Goal: Communication & Community: Ask a question

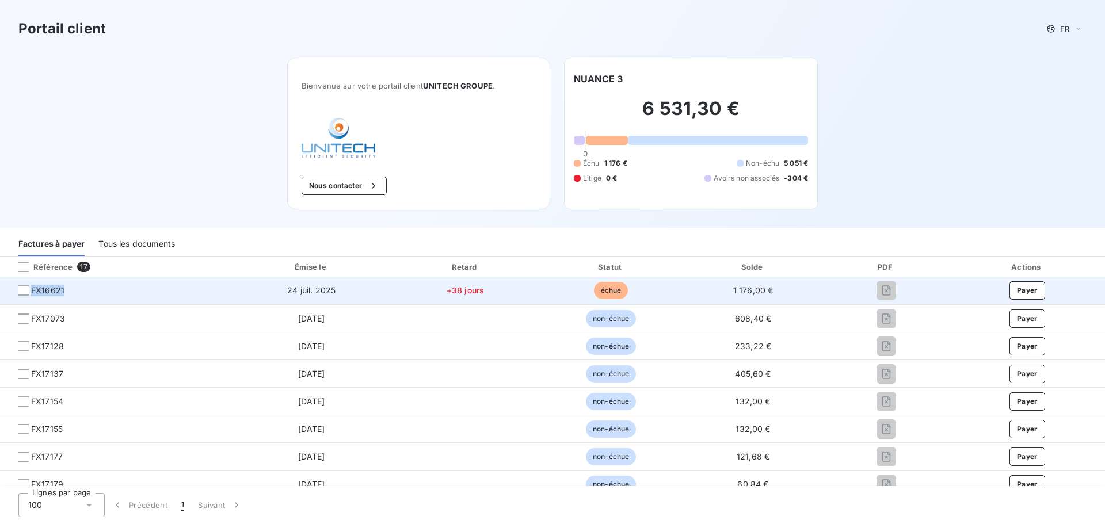
drag, startPoint x: 67, startPoint y: 291, endPoint x: 32, endPoint y: 294, distance: 35.2
click at [32, 294] on span "FX16621" at bounding box center [115, 291] width 213 height 12
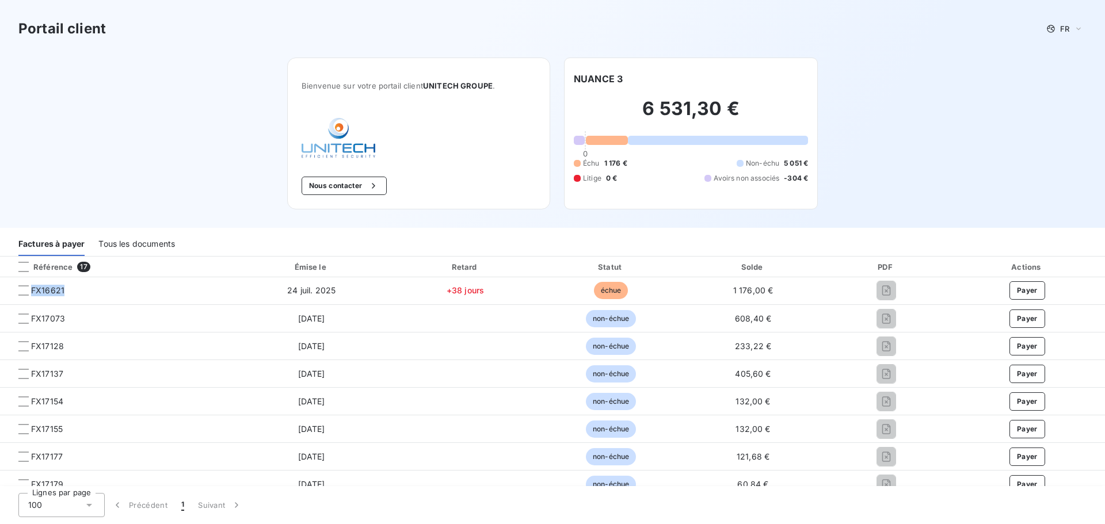
copy span "FX16621"
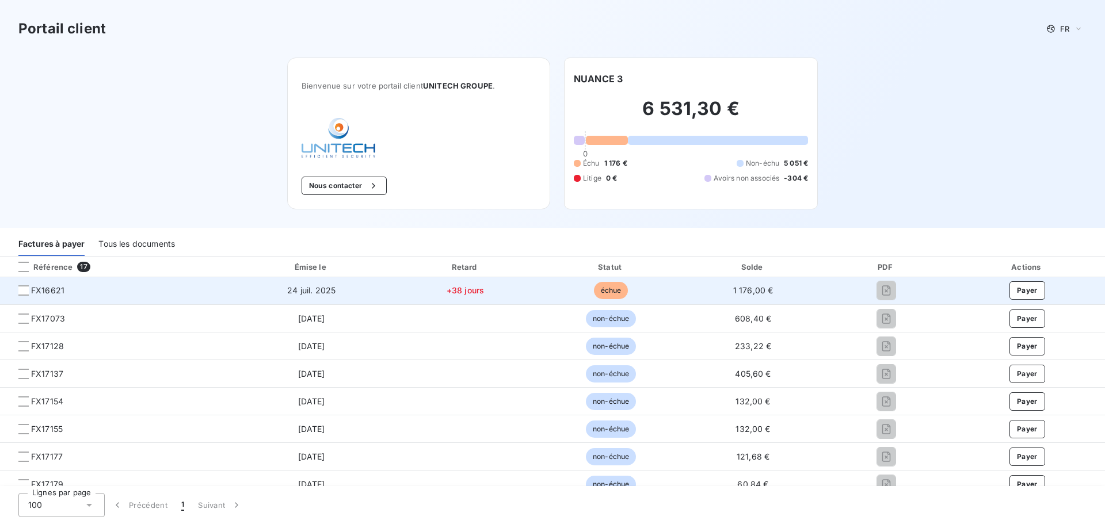
click at [606, 288] on span "échue" at bounding box center [611, 290] width 35 height 17
click at [41, 291] on span "FX16621" at bounding box center [47, 291] width 33 height 12
click at [305, 292] on span "24 juil. 2025" at bounding box center [311, 291] width 48 height 10
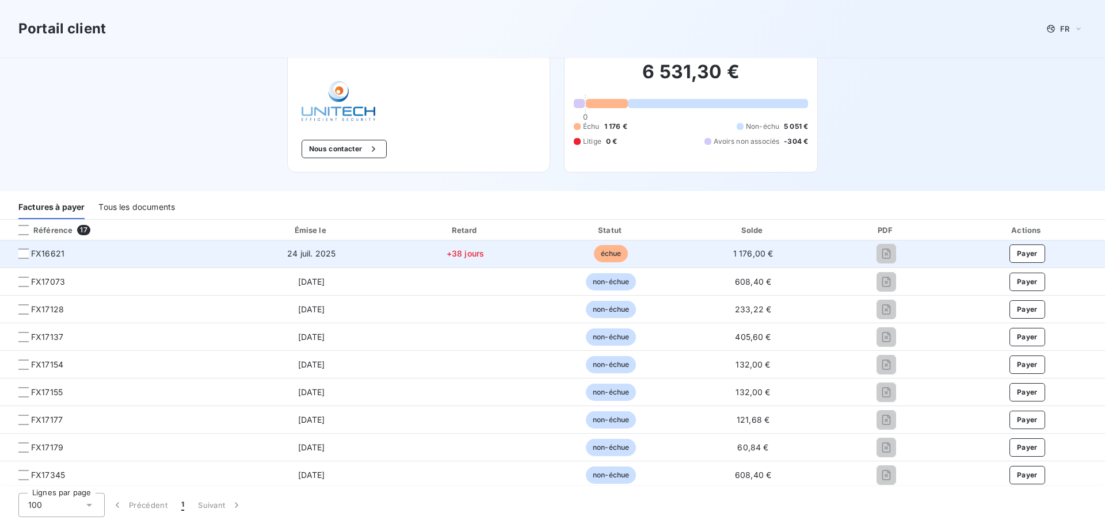
scroll to position [58, 0]
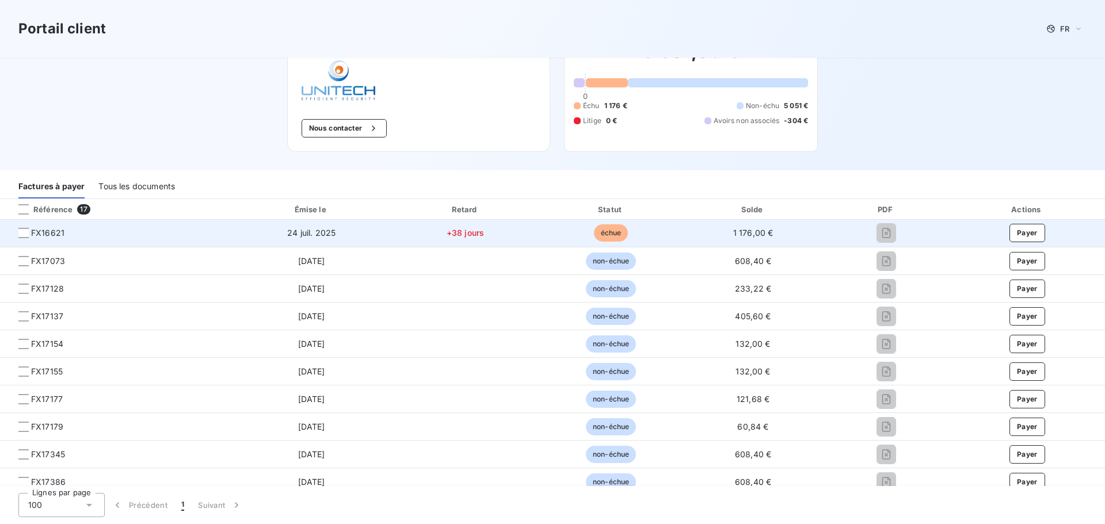
click at [322, 237] on span "24 juil. 2025" at bounding box center [311, 233] width 48 height 10
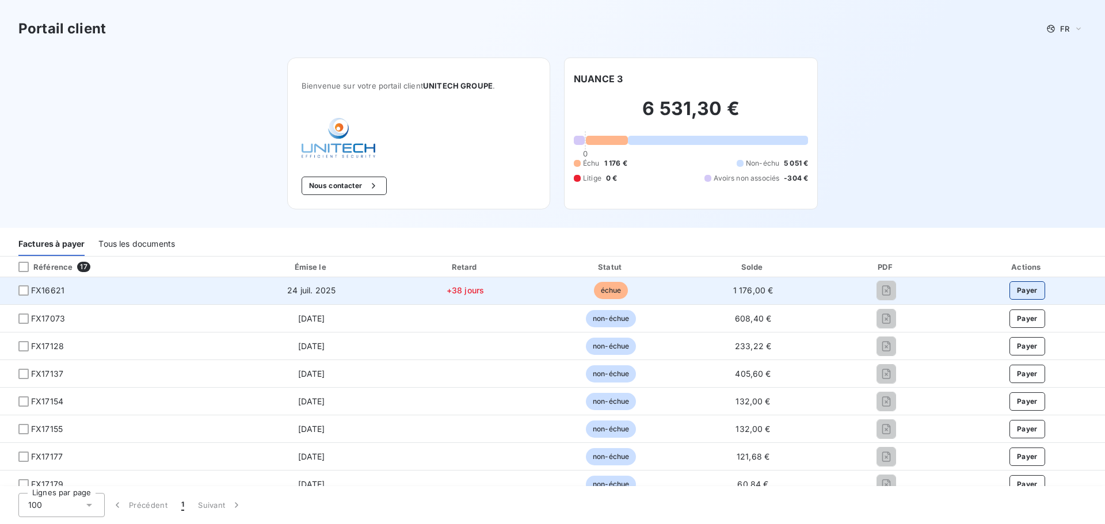
click at [1024, 286] on button "Payer" at bounding box center [1028, 290] width 36 height 18
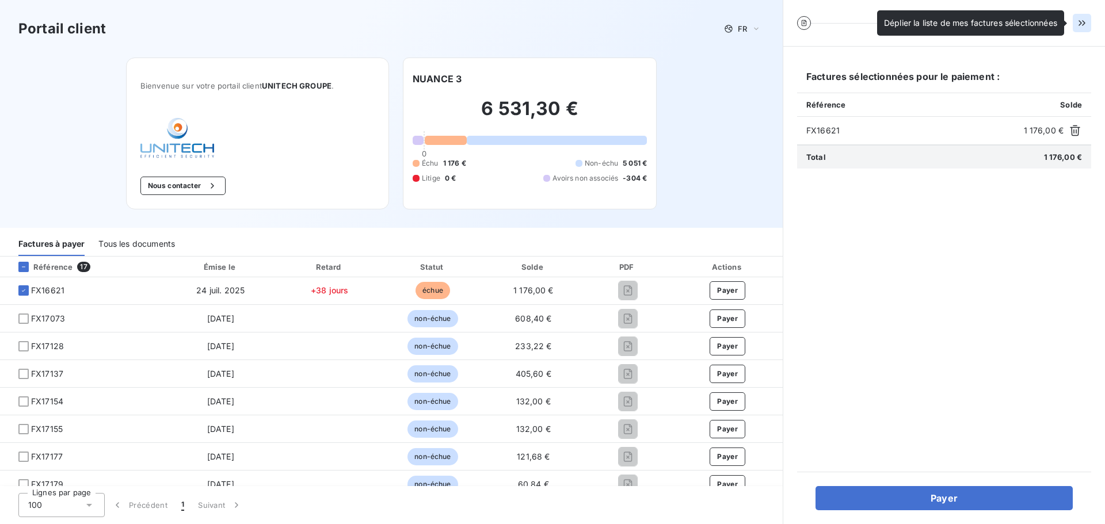
click at [1082, 20] on icon "button" at bounding box center [1082, 23] width 12 height 12
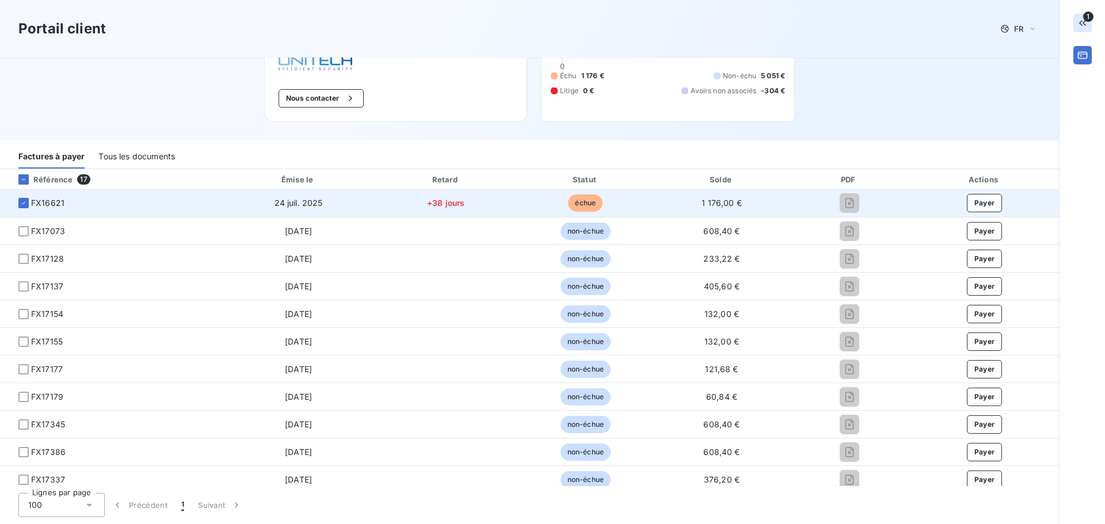
scroll to position [58, 0]
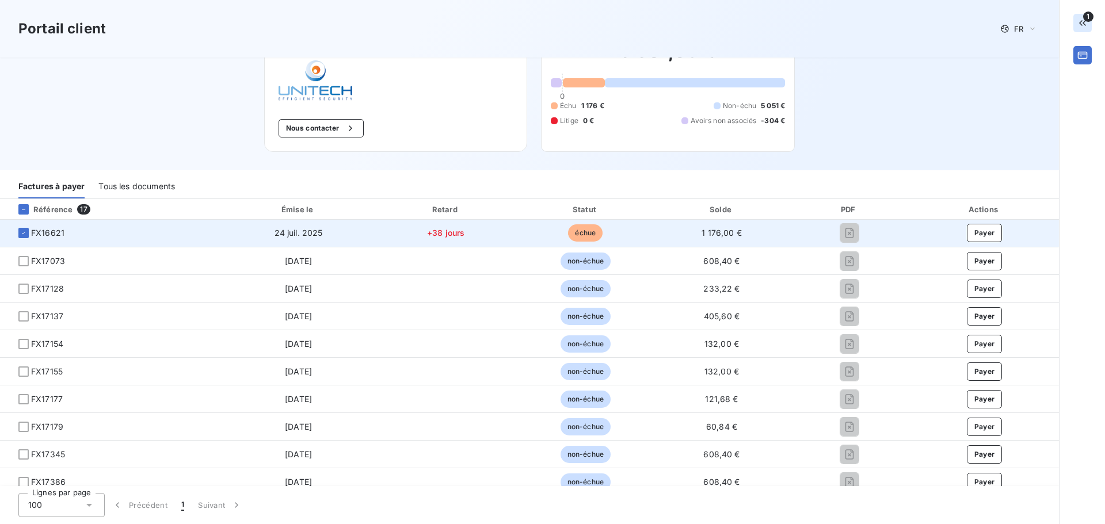
click at [438, 234] on span "+38 jours" at bounding box center [445, 233] width 37 height 10
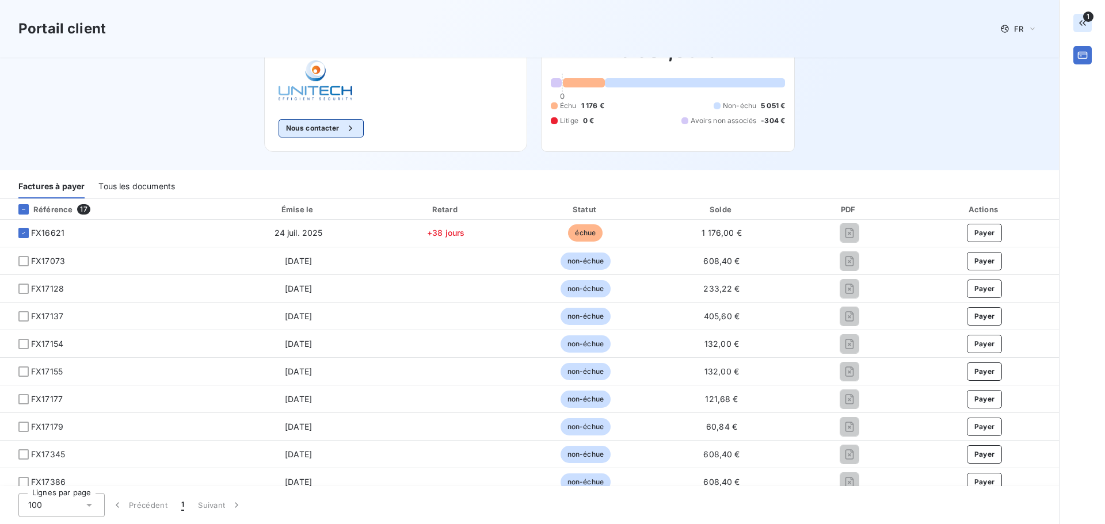
click at [314, 128] on button "Nous contacter" at bounding box center [321, 128] width 85 height 18
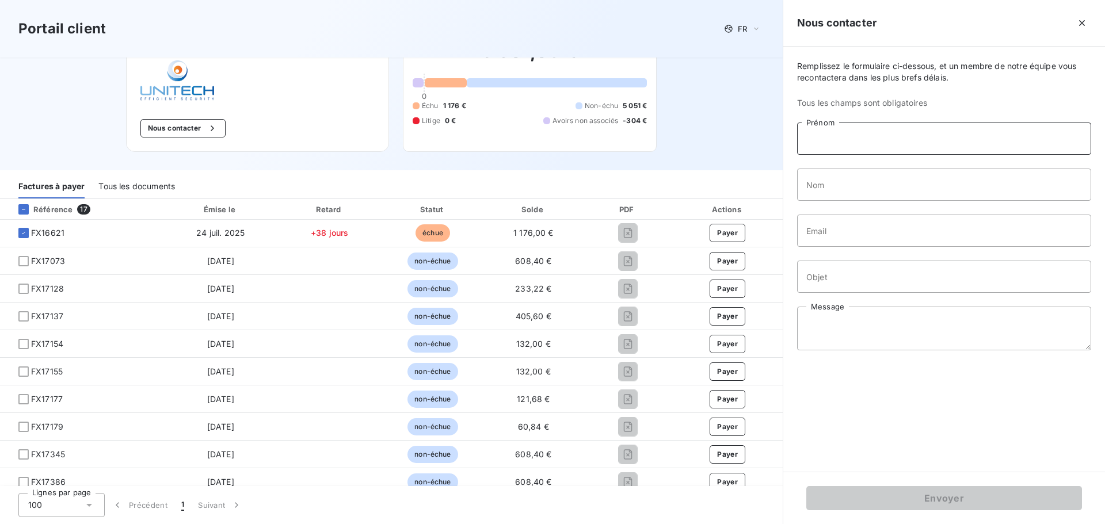
click at [830, 145] on input "Prénom" at bounding box center [944, 139] width 294 height 32
type input "Doriane"
type input "Orfevres"
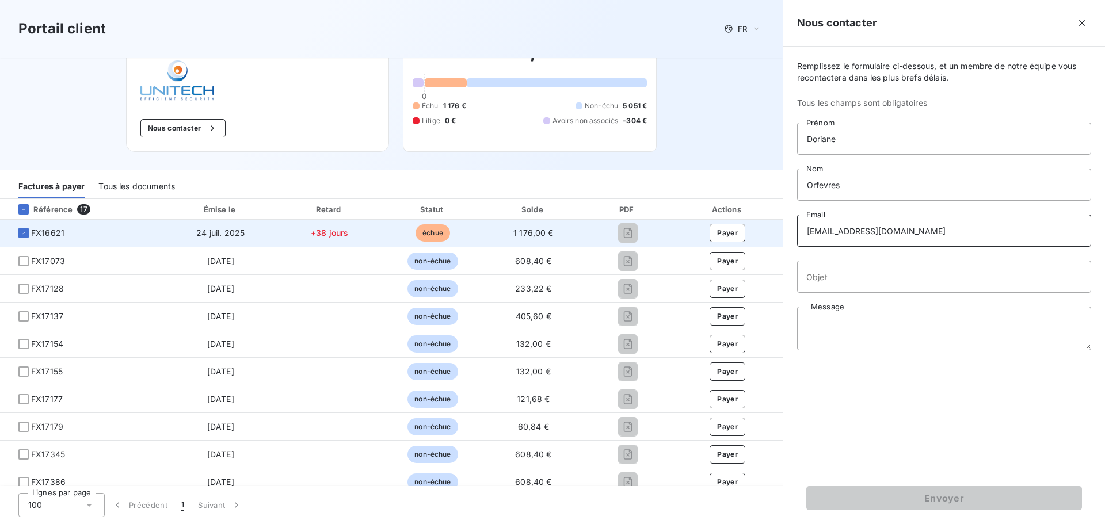
drag, startPoint x: 896, startPoint y: 224, endPoint x: 746, endPoint y: 224, distance: 149.7
click at [746, 224] on div "Portail client FR Bienvenue sur votre portail client UNITECH GROUPE . Nous cont…" at bounding box center [552, 262] width 1105 height 524
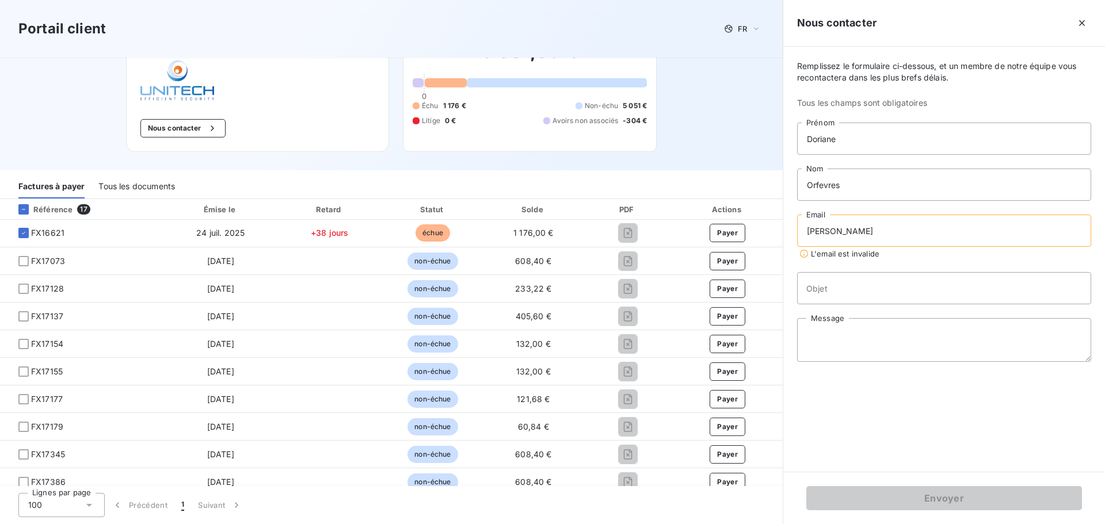
type input "doriane.orfevres@nuance3.fr"
click at [832, 288] on input "Objet" at bounding box center [944, 277] width 294 height 32
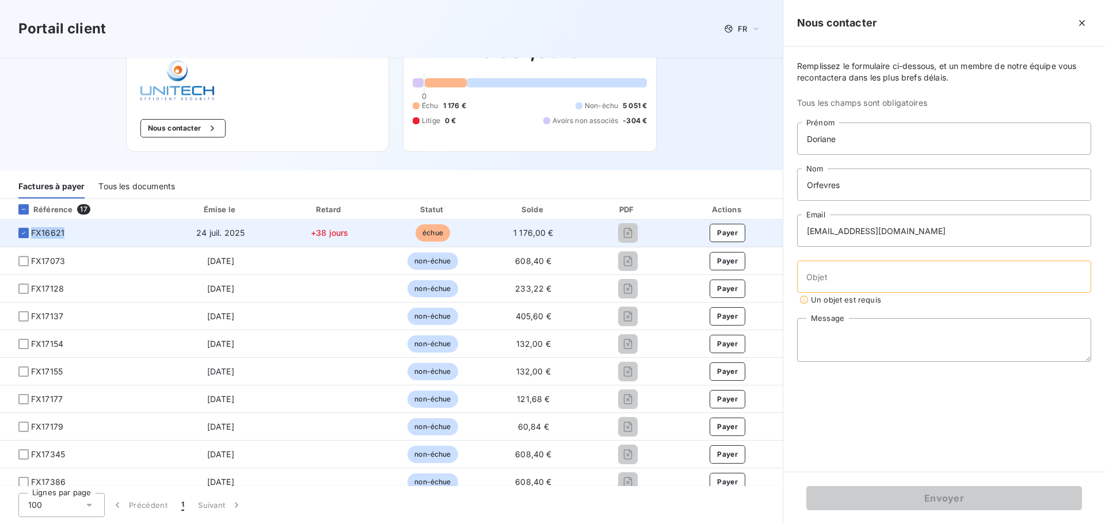
drag, startPoint x: 70, startPoint y: 235, endPoint x: 16, endPoint y: 235, distance: 54.1
click at [16, 235] on span "FX16621" at bounding box center [82, 233] width 146 height 12
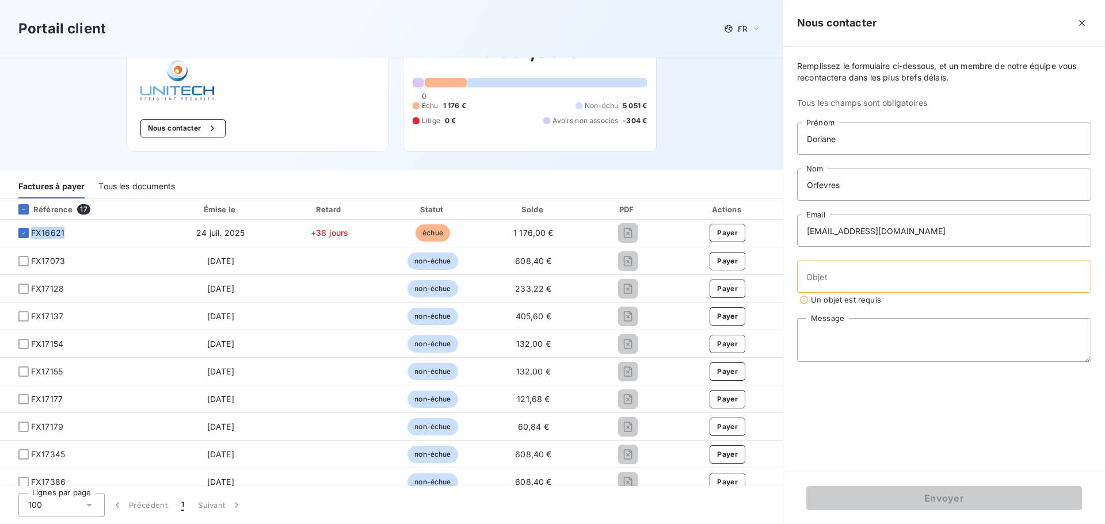
copy span "FX16621"
click at [853, 278] on input "Objet" at bounding box center [944, 277] width 294 height 32
paste input "FX16621"
type input "FX16621"
click at [843, 339] on textarea "Message" at bounding box center [944, 329] width 294 height 44
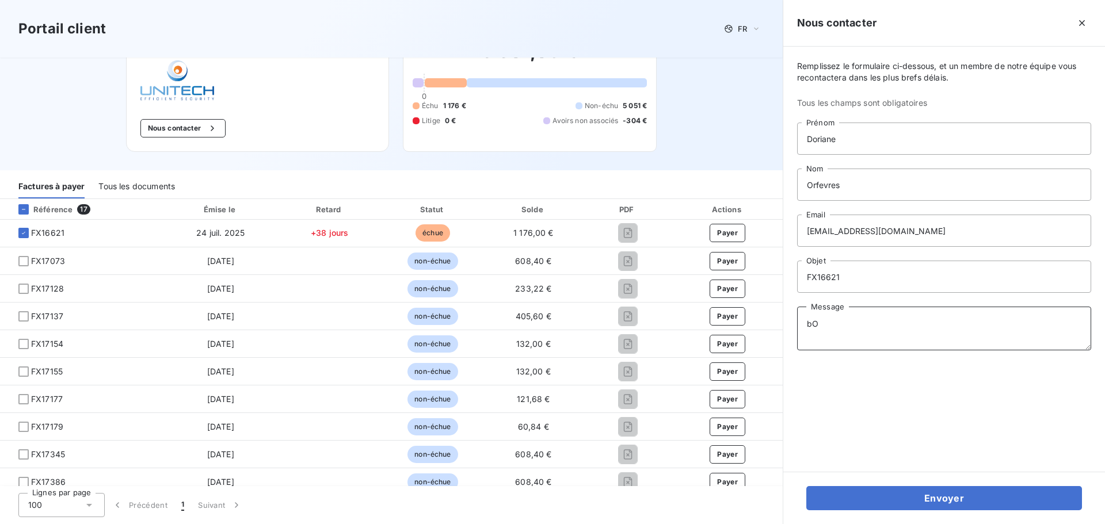
type textarea "b"
paste textarea "FX16621"
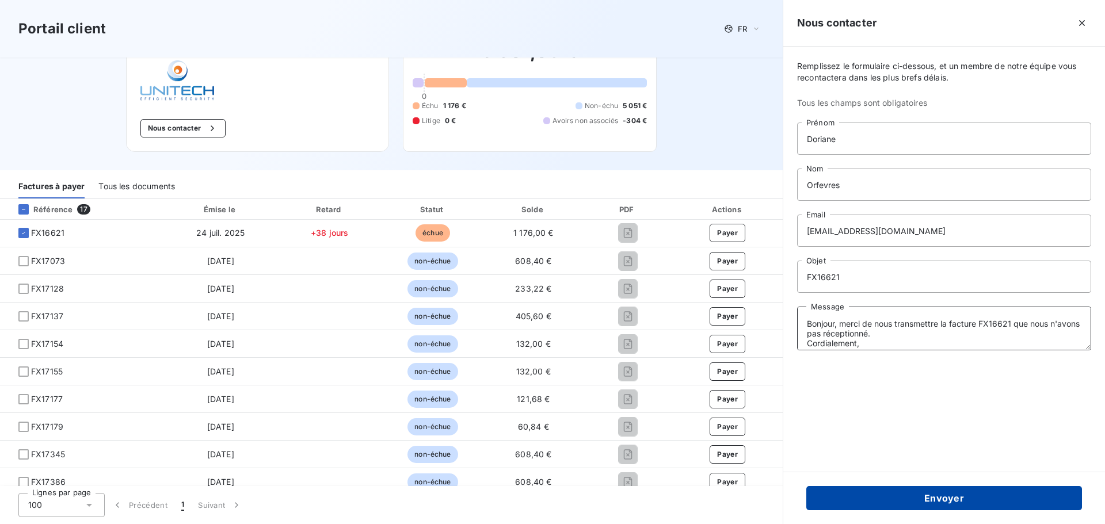
type textarea "Bonjour, merci de nous transmettre la facture FX16621 que nous n'avons pas réce…"
click at [950, 497] on button "Envoyer" at bounding box center [944, 498] width 276 height 24
